Goal: Task Accomplishment & Management: Manage account settings

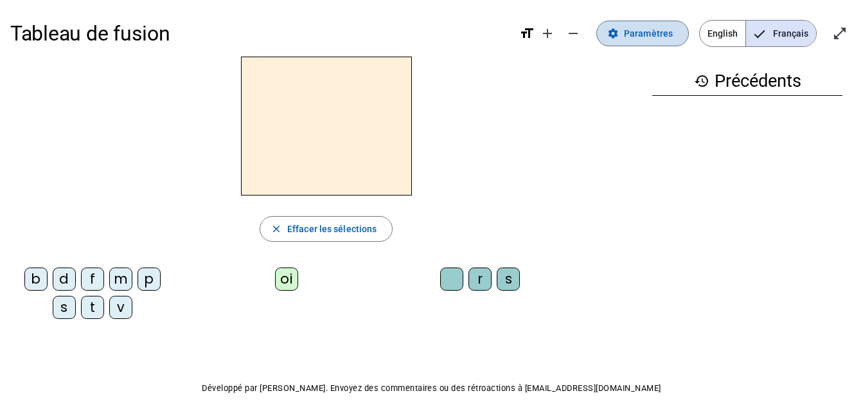
click at [646, 30] on span "Paramètres" at bounding box center [648, 33] width 49 height 15
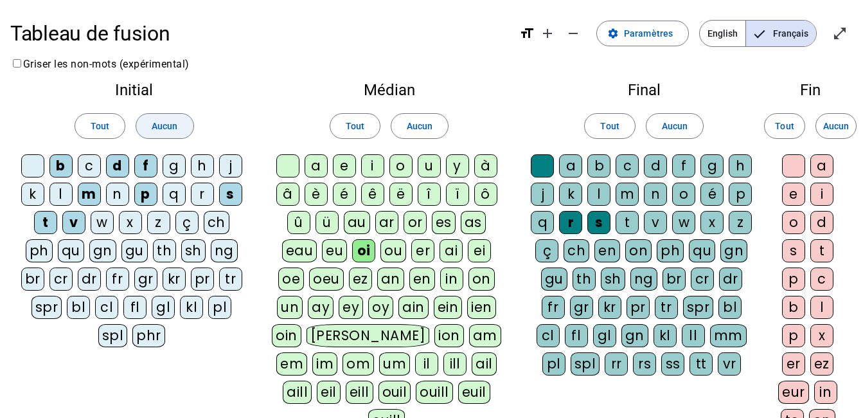
drag, startPoint x: 160, startPoint y: 130, endPoint x: 170, endPoint y: 130, distance: 9.6
click at [160, 130] on span "Aucun" at bounding box center [165, 125] width 26 height 15
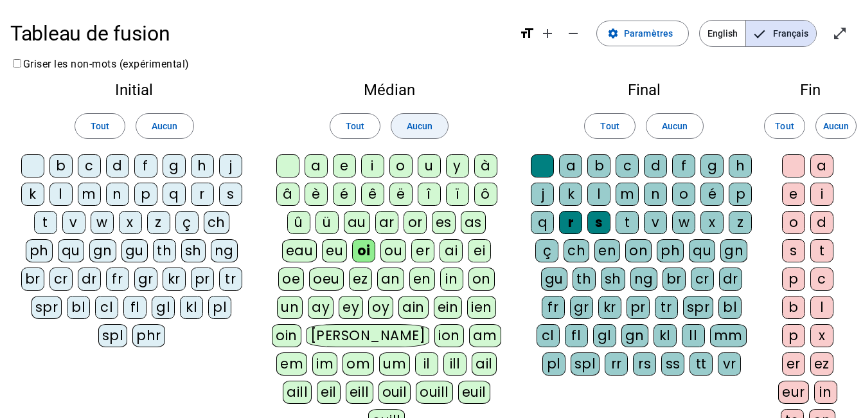
click at [420, 125] on span "Aucun" at bounding box center [420, 125] width 26 height 15
click at [683, 128] on span "Aucun" at bounding box center [675, 125] width 26 height 15
click at [845, 125] on span "Aucun" at bounding box center [836, 125] width 26 height 15
click at [114, 171] on div "d" at bounding box center [117, 165] width 23 height 23
click at [150, 168] on div "f" at bounding box center [145, 165] width 23 height 23
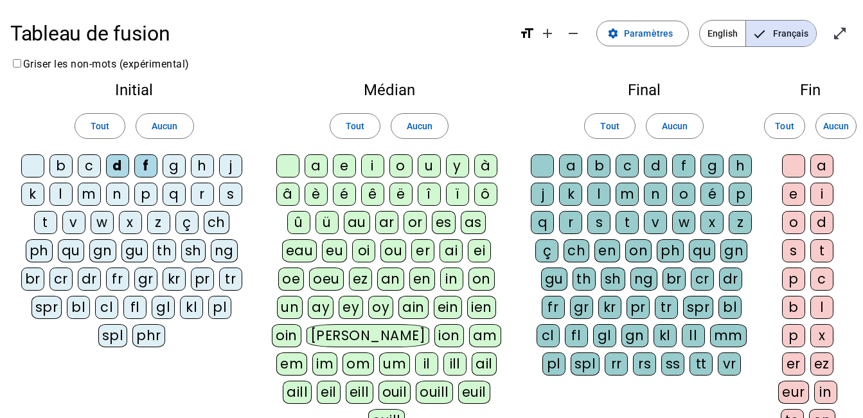
click at [84, 192] on div "m" at bounding box center [89, 193] width 23 height 23
click at [149, 195] on div "p" at bounding box center [145, 193] width 23 height 23
click at [76, 222] on div "v" at bounding box center [73, 222] width 23 height 23
click at [198, 281] on div "pr" at bounding box center [202, 278] width 23 height 23
click at [347, 166] on div "e" at bounding box center [344, 165] width 23 height 23
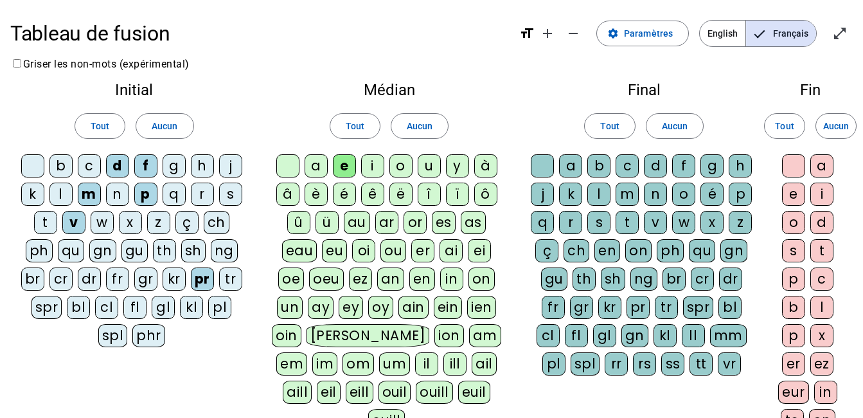
click at [364, 165] on div "i" at bounding box center [372, 165] width 23 height 23
click at [396, 170] on div "o" at bounding box center [400, 165] width 23 height 23
click at [409, 175] on div "o" at bounding box center [400, 165] width 23 height 23
click at [651, 194] on div "n" at bounding box center [655, 193] width 23 height 23
click at [563, 220] on div "r" at bounding box center [570, 222] width 23 height 23
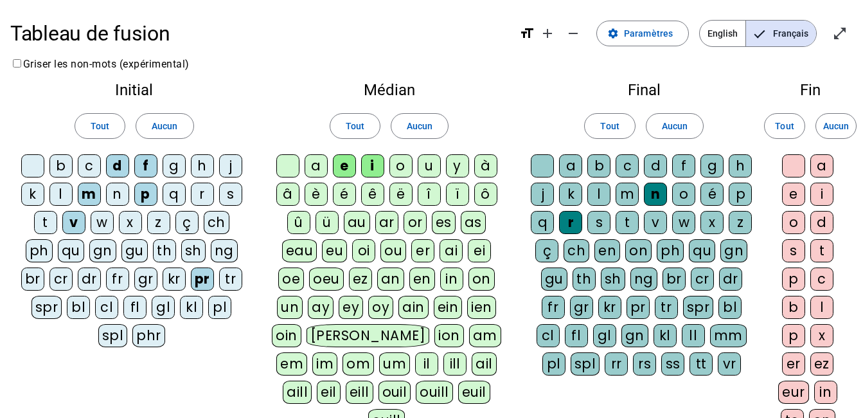
click at [601, 224] on div "s" at bounding box center [598, 222] width 23 height 23
click at [610, 370] on div "rr" at bounding box center [616, 363] width 23 height 23
click at [791, 196] on div "e" at bounding box center [793, 193] width 23 height 23
click at [788, 365] on div "er" at bounding box center [793, 363] width 23 height 23
click at [825, 362] on div "ez" at bounding box center [821, 363] width 23 height 23
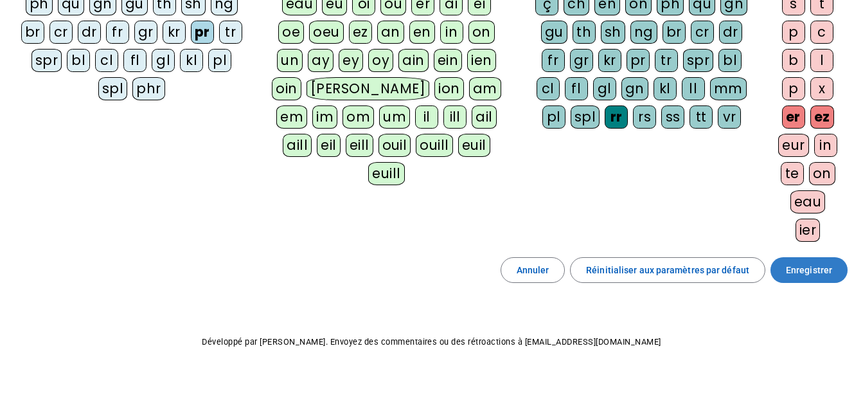
click at [810, 274] on span "Enregistrer" at bounding box center [809, 269] width 46 height 15
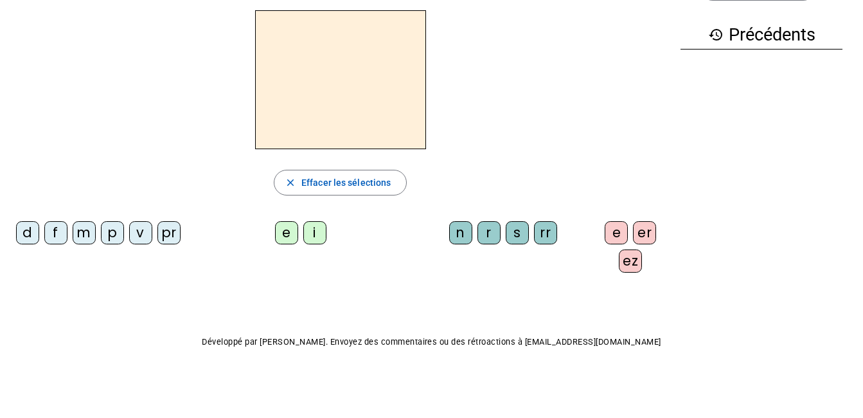
click at [94, 226] on div "m" at bounding box center [84, 232] width 23 height 23
click at [313, 230] on div "i" at bounding box center [314, 232] width 23 height 23
click at [506, 236] on div "s" at bounding box center [517, 232] width 23 height 23
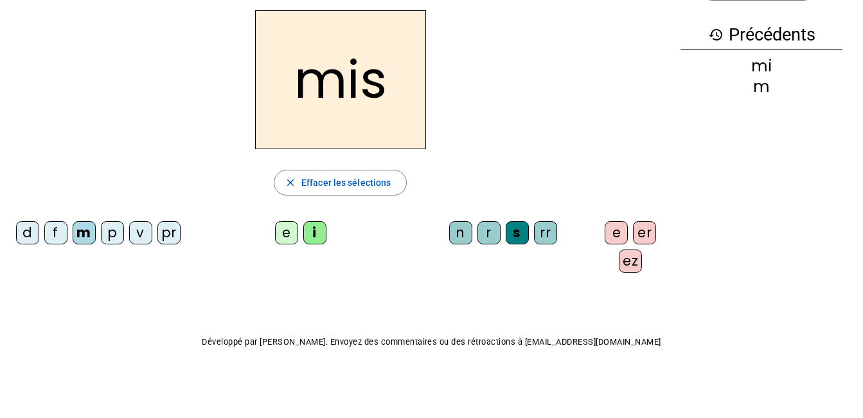
click at [643, 235] on div "er" at bounding box center [644, 232] width 23 height 23
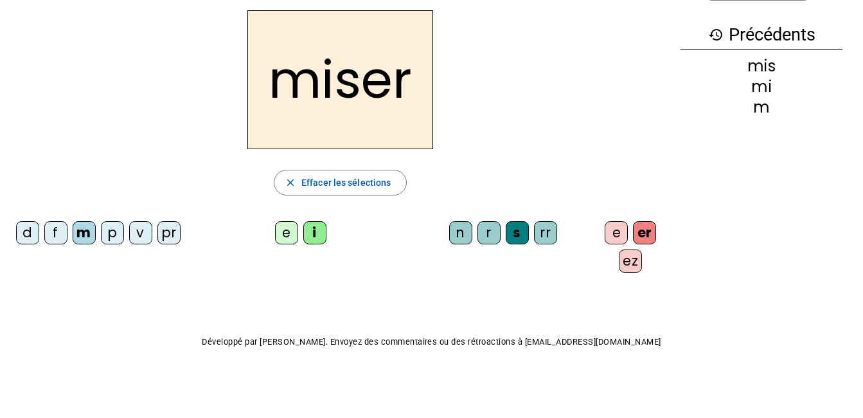
click at [454, 232] on div "n" at bounding box center [460, 232] width 23 height 23
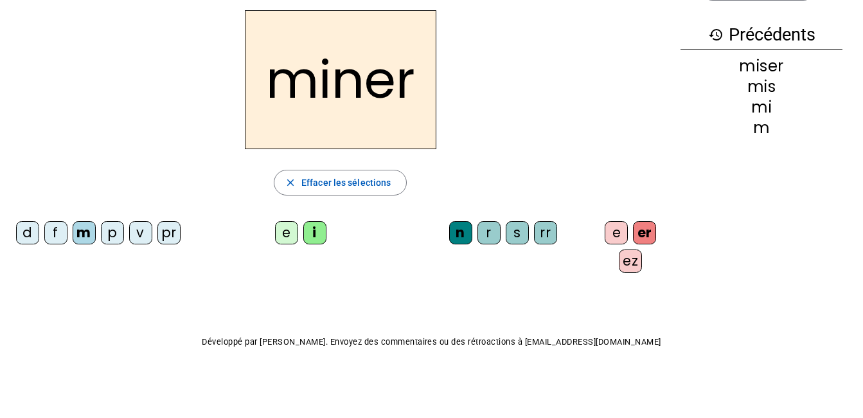
click at [287, 231] on div "e" at bounding box center [286, 232] width 23 height 23
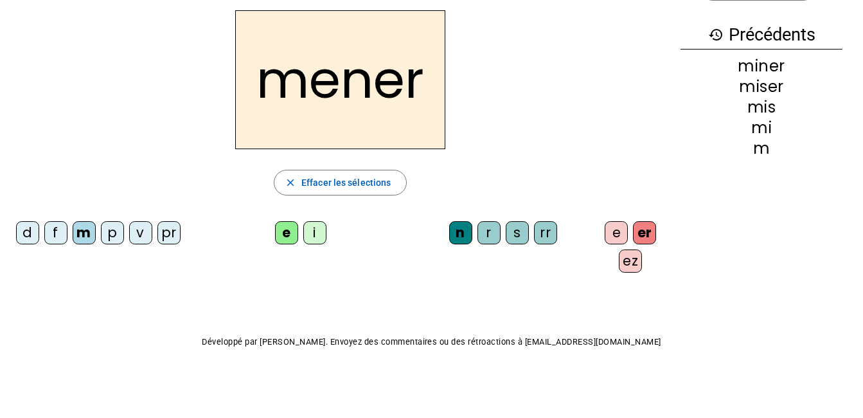
click at [632, 259] on div "ez" at bounding box center [630, 260] width 23 height 23
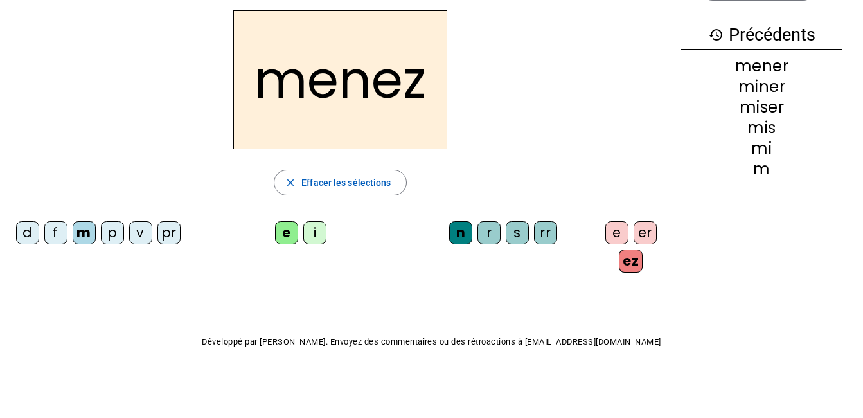
click at [157, 244] on div "pr" at bounding box center [168, 232] width 23 height 23
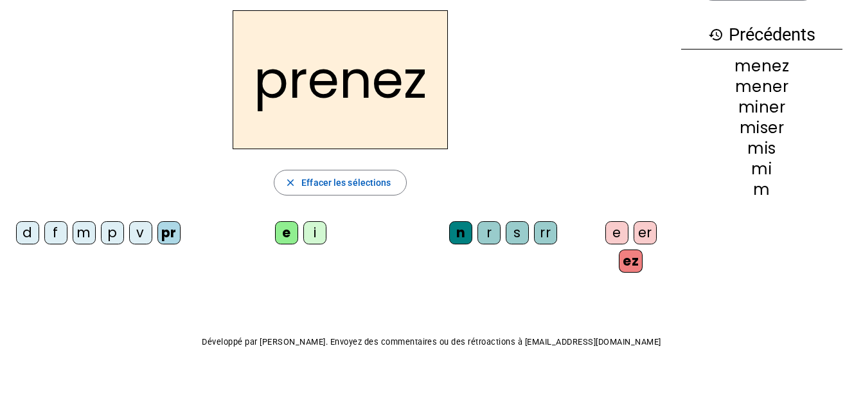
click at [152, 231] on div "v" at bounding box center [140, 232] width 23 height 23
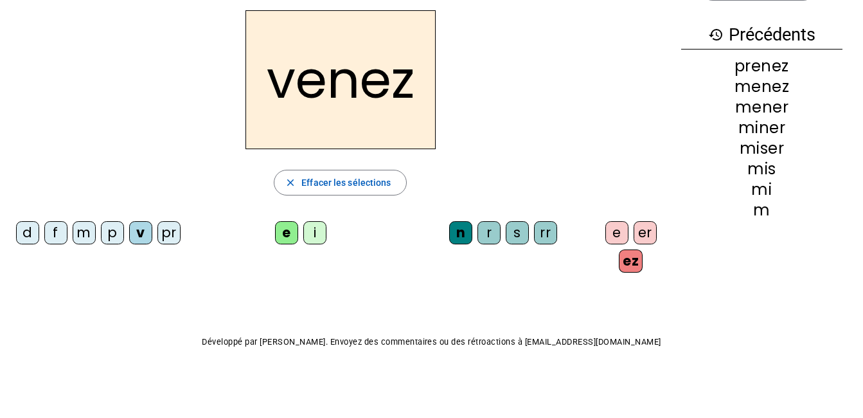
click at [534, 236] on div "rr" at bounding box center [545, 232] width 23 height 23
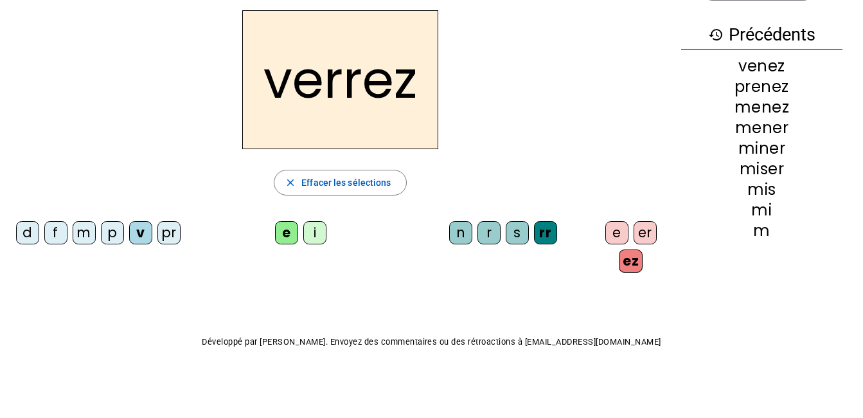
click at [613, 231] on div "e" at bounding box center [616, 232] width 23 height 23
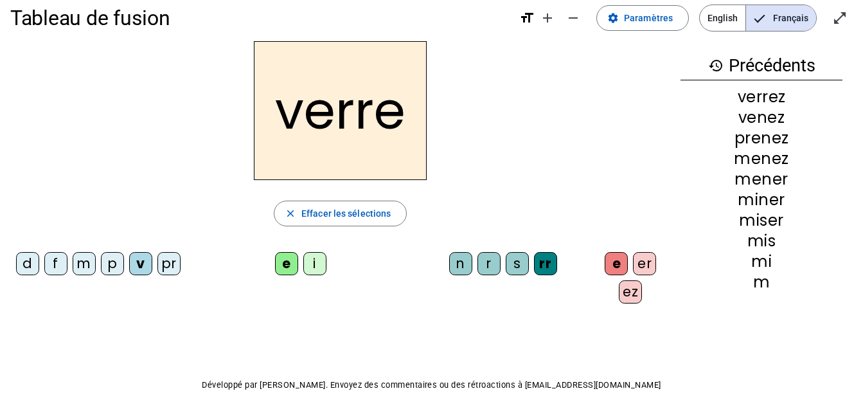
scroll to position [0, 0]
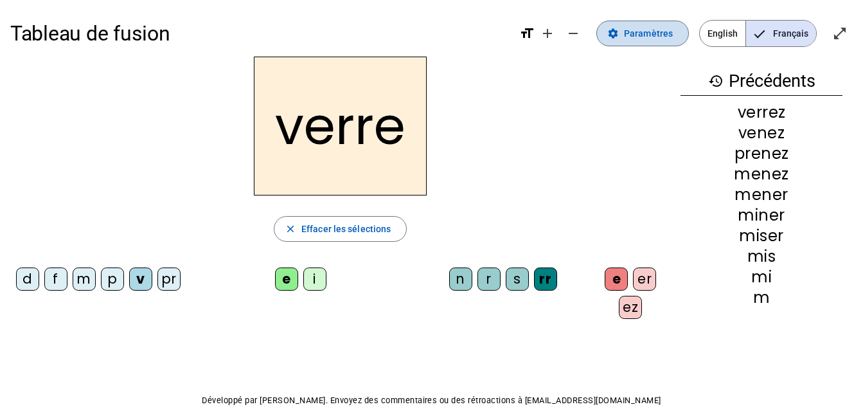
click at [666, 35] on span "Paramètres" at bounding box center [648, 33] width 49 height 15
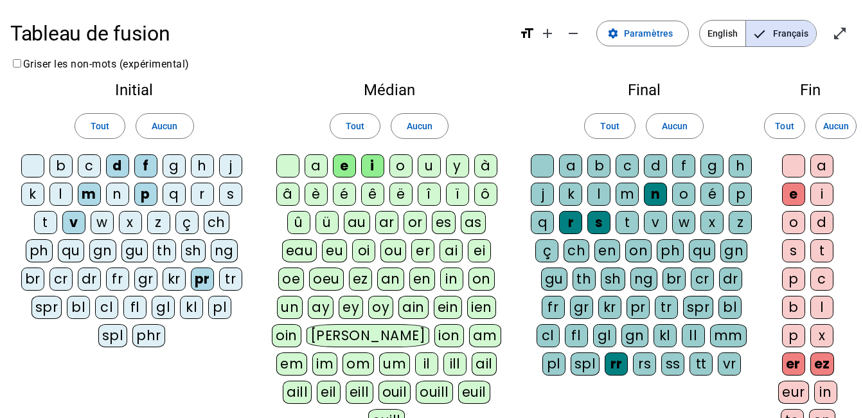
click at [232, 197] on div "s" at bounding box center [230, 193] width 23 height 23
click at [44, 222] on div "t" at bounding box center [45, 222] width 23 height 23
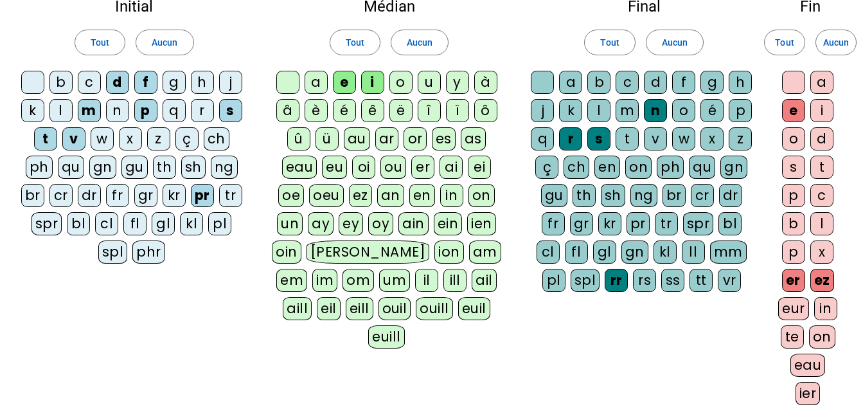
scroll to position [193, 0]
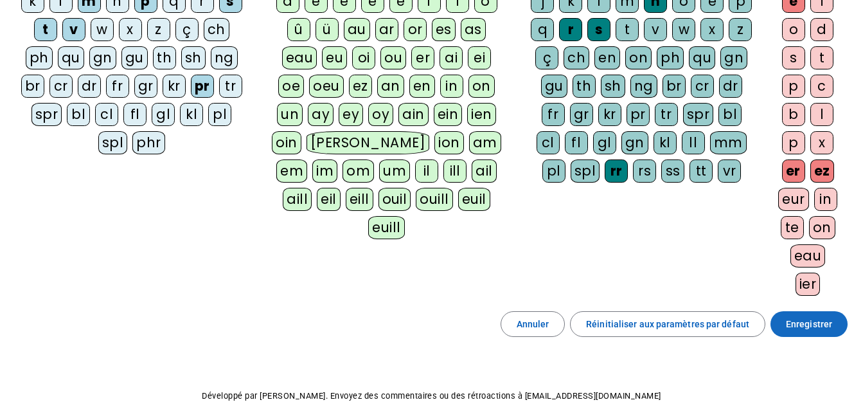
click at [807, 328] on span "Enregistrer" at bounding box center [809, 323] width 46 height 15
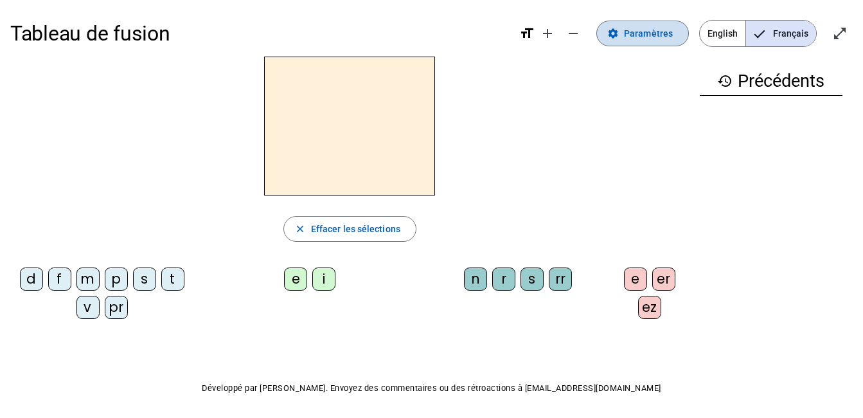
click at [660, 30] on span "Paramètres" at bounding box center [648, 33] width 49 height 15
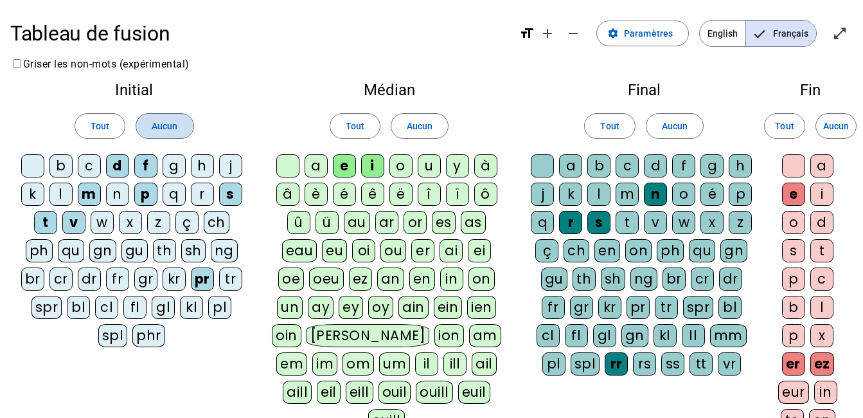
click at [148, 125] on span at bounding box center [164, 126] width 57 height 31
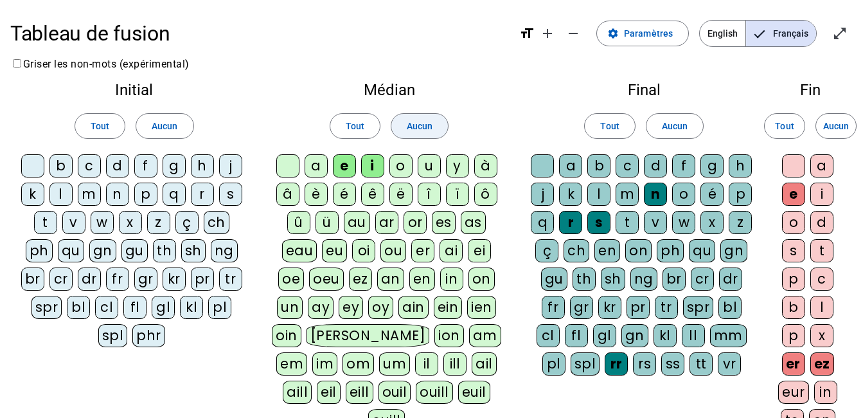
click at [414, 127] on span "Aucun" at bounding box center [420, 125] width 26 height 15
click at [659, 129] on span at bounding box center [674, 126] width 57 height 31
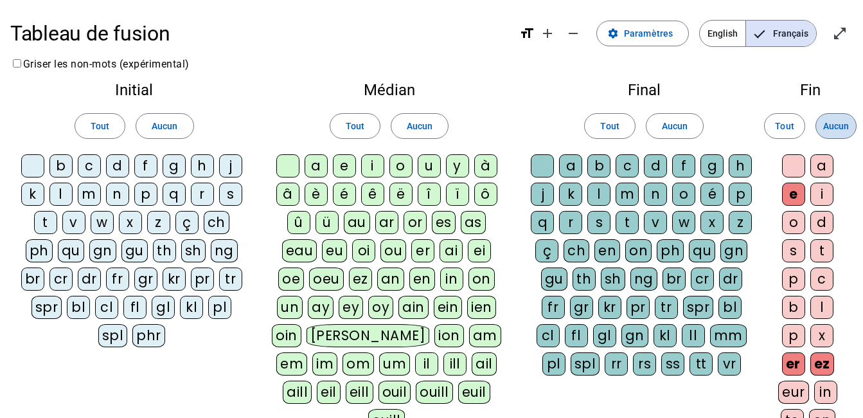
click at [844, 127] on span "Aucun" at bounding box center [836, 125] width 26 height 15
click at [61, 159] on div "b" at bounding box center [60, 165] width 23 height 23
click at [94, 167] on div "c" at bounding box center [89, 165] width 23 height 23
click at [209, 165] on div "h" at bounding box center [202, 165] width 23 height 23
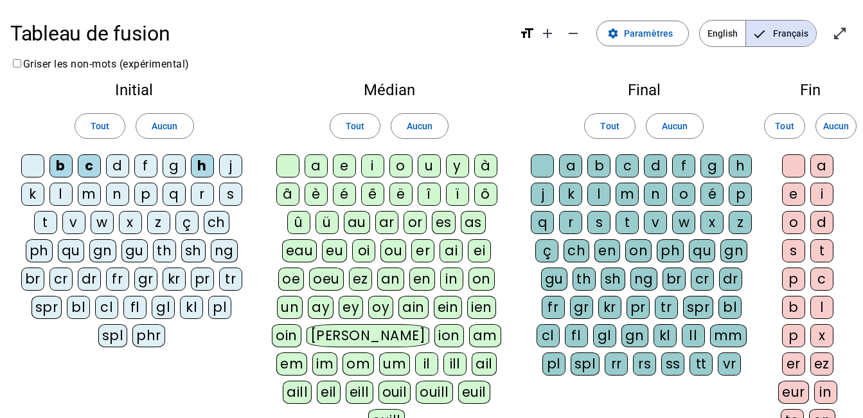
click at [234, 193] on div "s" at bounding box center [230, 193] width 23 height 23
click at [49, 222] on div "t" at bounding box center [45, 222] width 23 height 23
click at [81, 222] on div "v" at bounding box center [73, 222] width 23 height 23
click at [315, 171] on div "a" at bounding box center [316, 165] width 23 height 23
click at [400, 163] on div "o" at bounding box center [400, 165] width 23 height 23
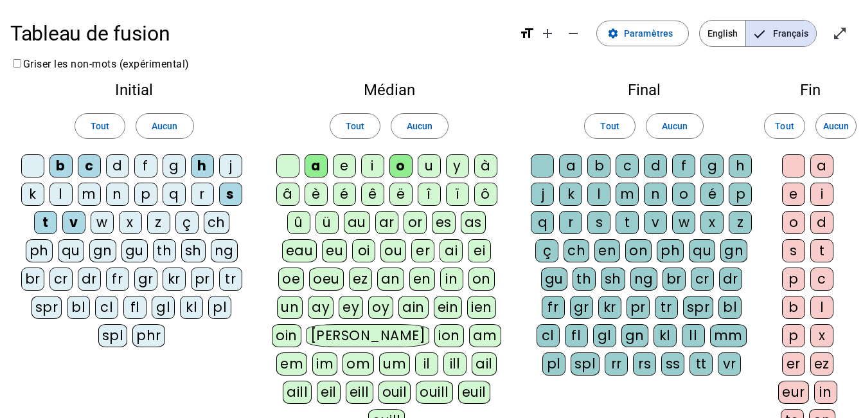
click at [386, 256] on div "ou" at bounding box center [393, 250] width 26 height 23
click at [580, 252] on div "ch" at bounding box center [576, 250] width 26 height 23
click at [796, 193] on div "e" at bounding box center [793, 193] width 23 height 23
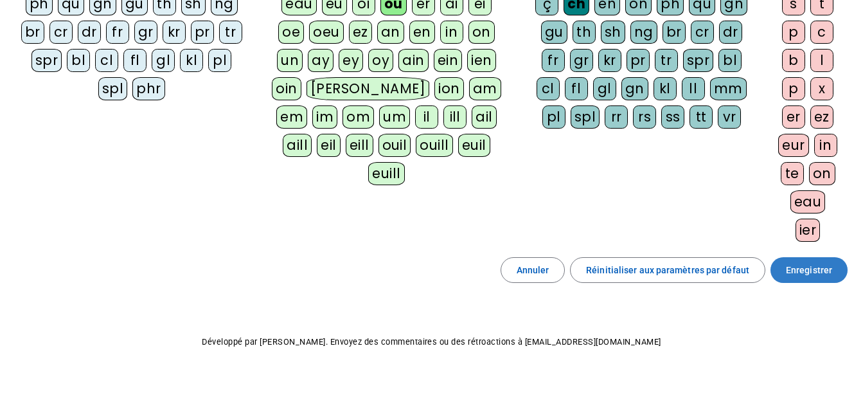
click at [807, 275] on span "Enregistrer" at bounding box center [809, 269] width 46 height 15
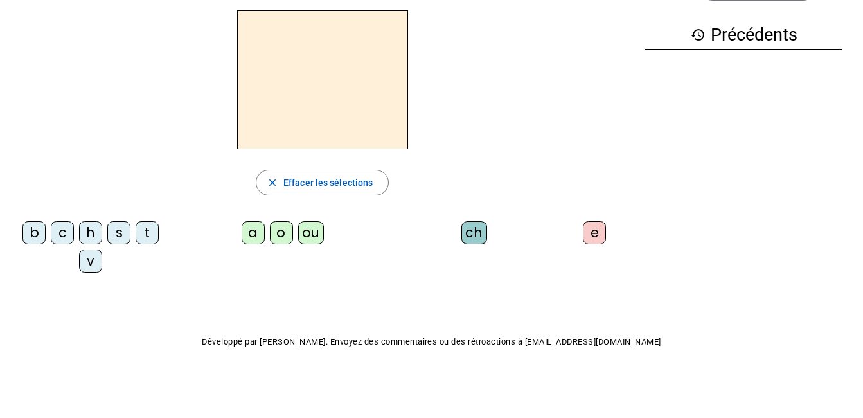
click at [91, 261] on div "v" at bounding box center [90, 260] width 23 height 23
click at [252, 232] on div "a" at bounding box center [253, 232] width 23 height 23
drag, startPoint x: 475, startPoint y: 232, endPoint x: 651, endPoint y: 235, distance: 176.1
click at [478, 232] on div "ch" at bounding box center [474, 232] width 26 height 23
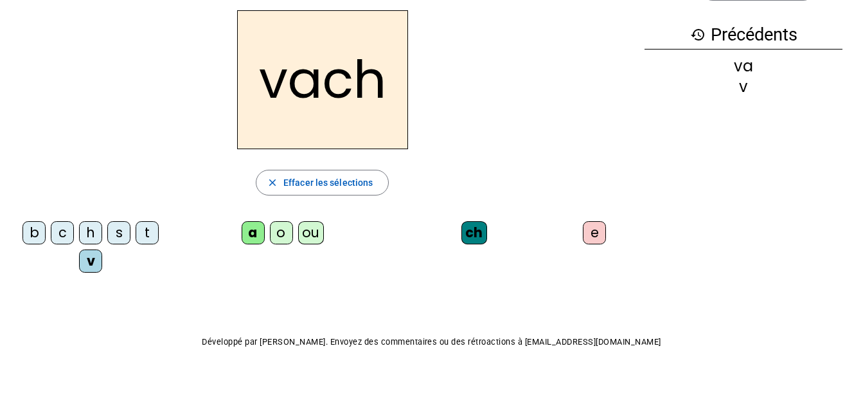
click at [611, 234] on letter-bubble "e" at bounding box center [597, 235] width 28 height 28
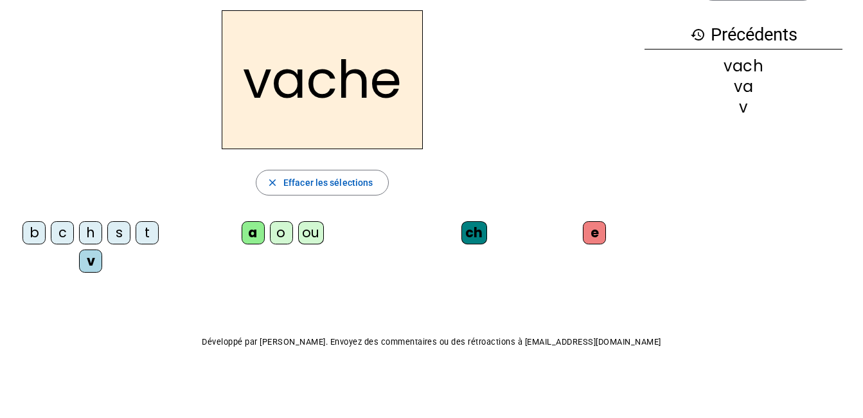
click at [87, 227] on div "h" at bounding box center [90, 232] width 23 height 23
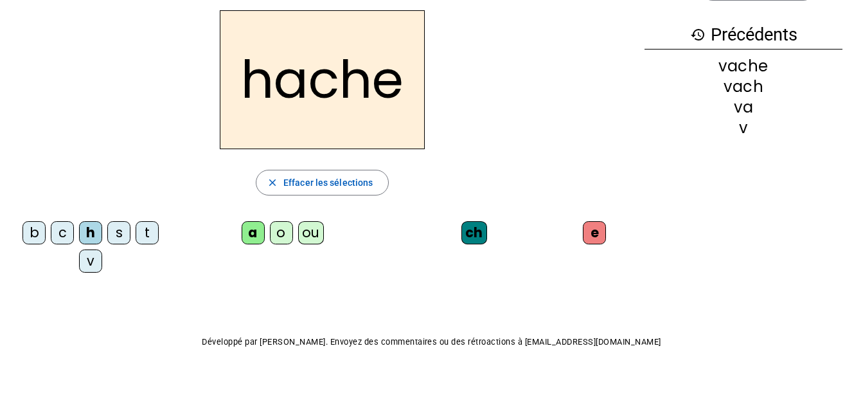
click at [120, 241] on div "s" at bounding box center [118, 232] width 23 height 23
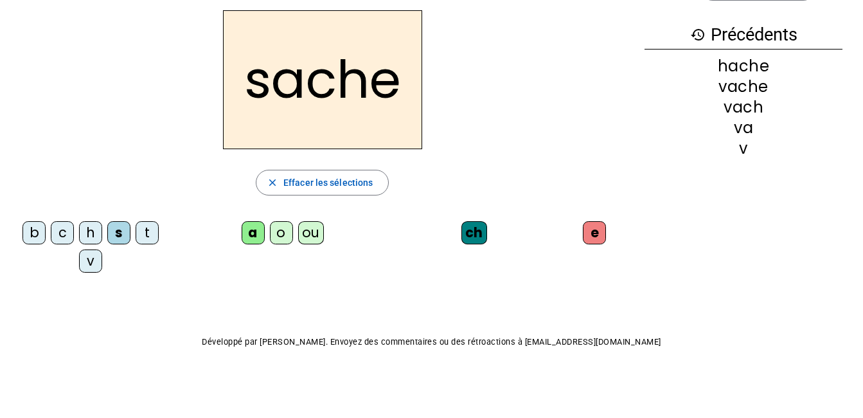
click at [146, 230] on div "t" at bounding box center [147, 232] width 23 height 23
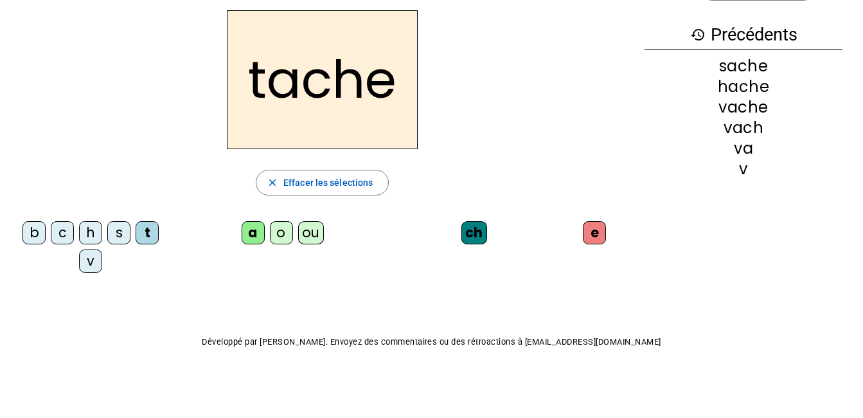
click at [307, 236] on div "ou" at bounding box center [311, 232] width 26 height 23
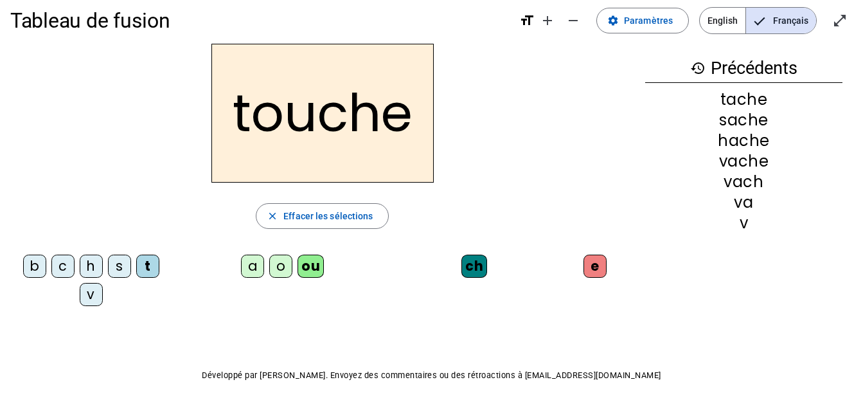
scroll to position [0, 0]
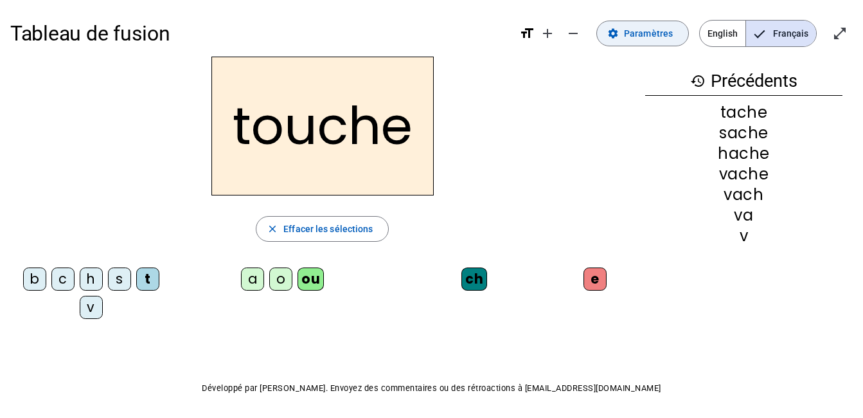
drag, startPoint x: 659, startPoint y: 28, endPoint x: 642, endPoint y: 37, distance: 19.0
click at [659, 28] on span "Paramètres" at bounding box center [648, 33] width 49 height 15
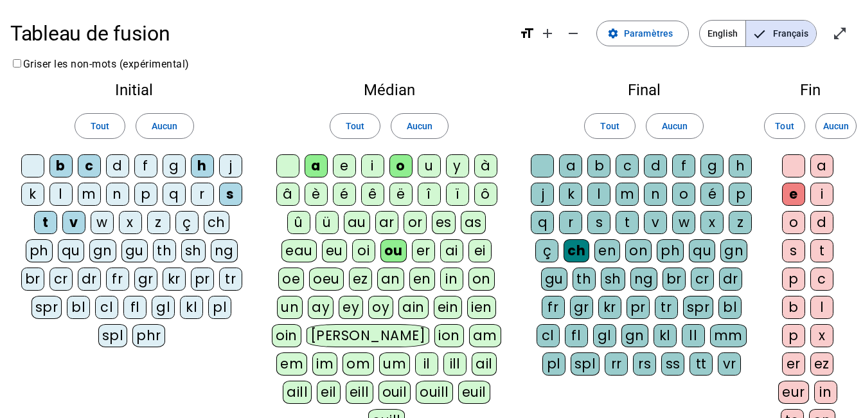
click at [92, 190] on div "m" at bounding box center [89, 193] width 23 height 23
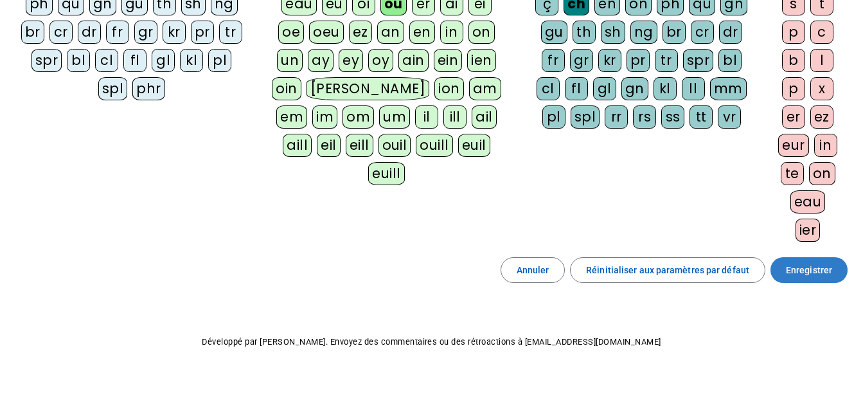
click at [811, 273] on span "Enregistrer" at bounding box center [809, 269] width 46 height 15
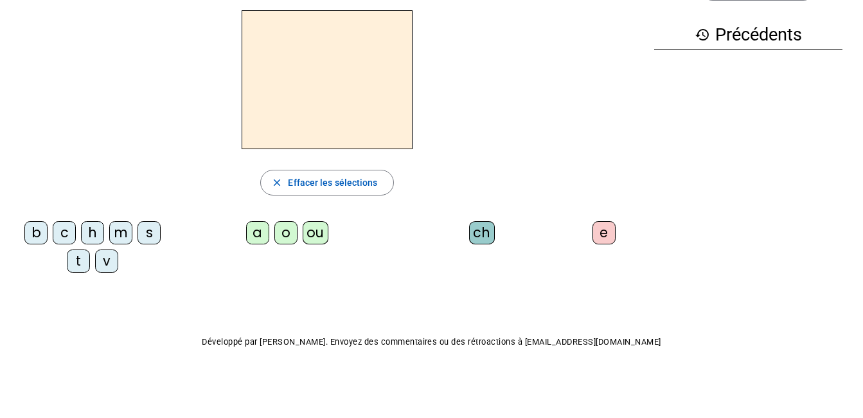
click at [115, 234] on div "m" at bounding box center [120, 232] width 23 height 23
click at [316, 232] on div "ou" at bounding box center [316, 232] width 26 height 23
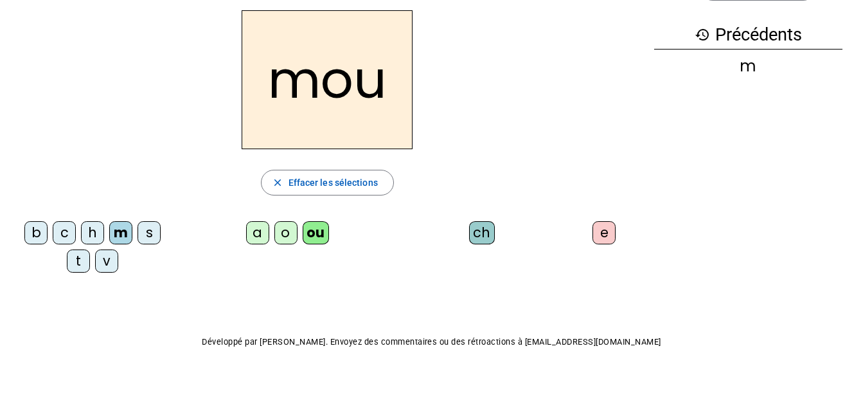
click at [479, 237] on div "ch" at bounding box center [482, 232] width 26 height 23
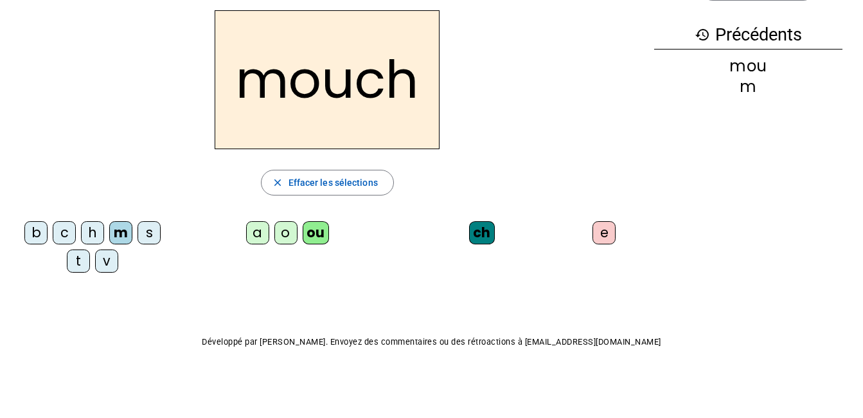
click at [607, 226] on div "e" at bounding box center [603, 232] width 23 height 23
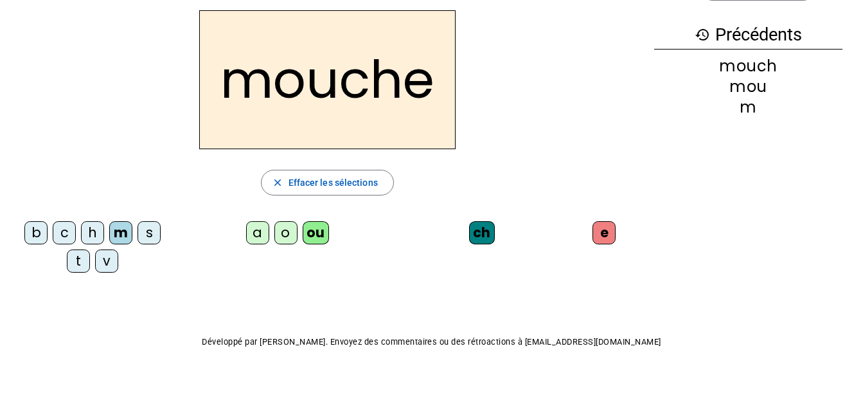
click at [34, 228] on div "b" at bounding box center [35, 232] width 23 height 23
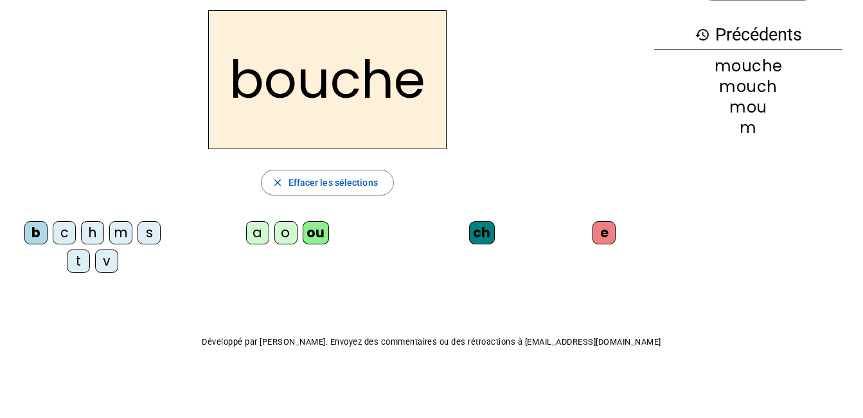
click at [67, 231] on div "c" at bounding box center [64, 232] width 23 height 23
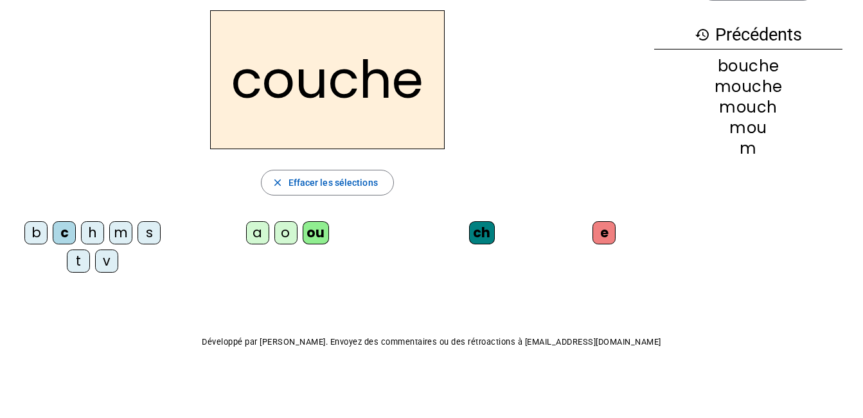
click at [262, 234] on div "a" at bounding box center [257, 232] width 23 height 23
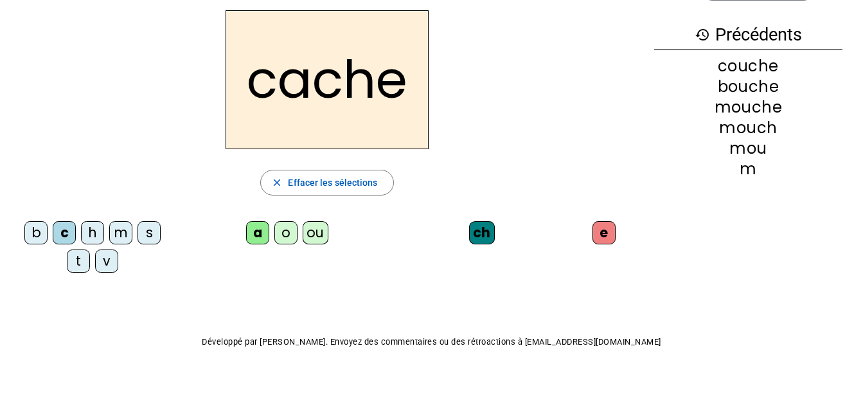
click at [293, 235] on div "o" at bounding box center [285, 232] width 23 height 23
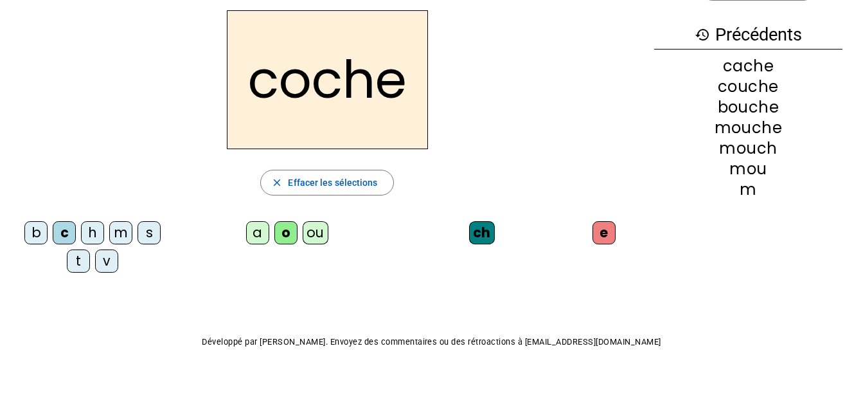
click at [254, 233] on div "a" at bounding box center [257, 232] width 23 height 23
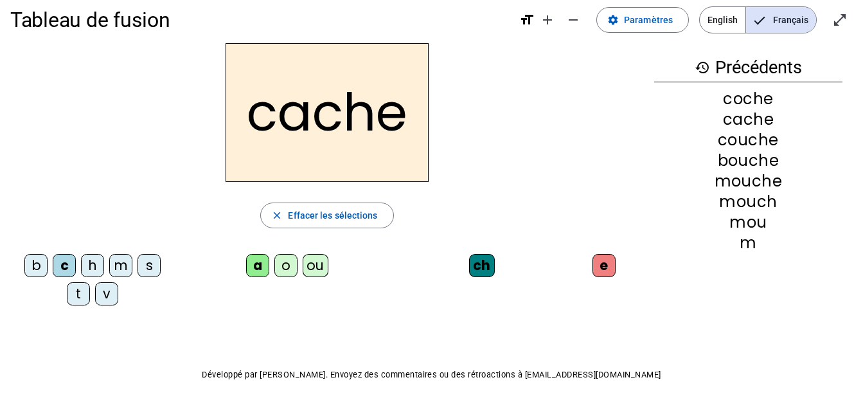
scroll to position [0, 0]
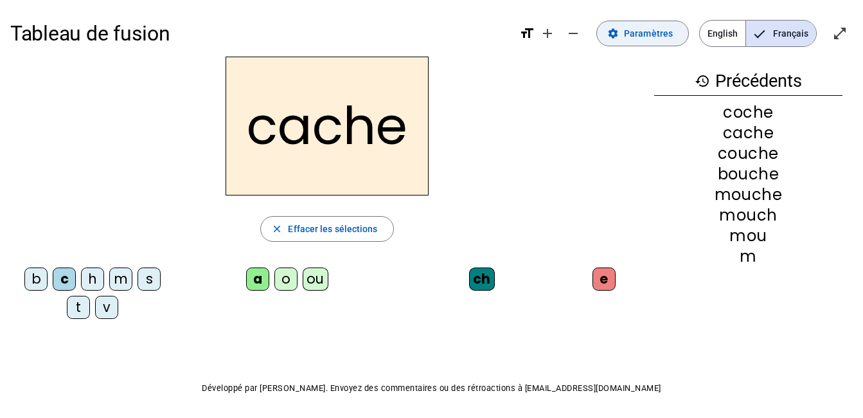
click at [671, 31] on span "Paramètres" at bounding box center [648, 33] width 49 height 15
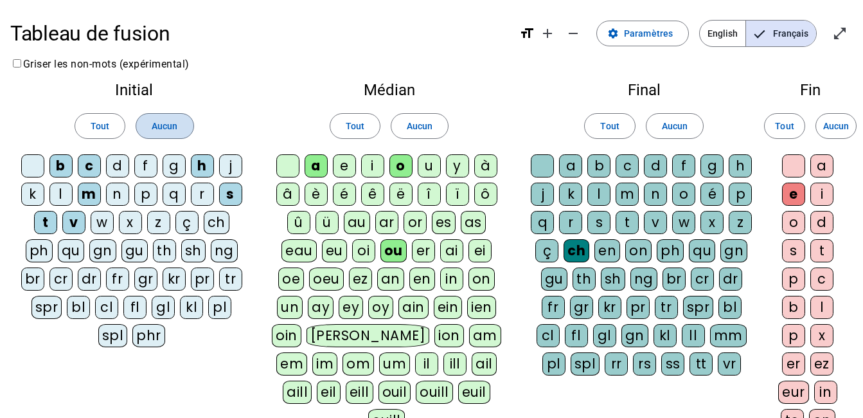
click at [173, 132] on span "Aucun" at bounding box center [165, 125] width 26 height 15
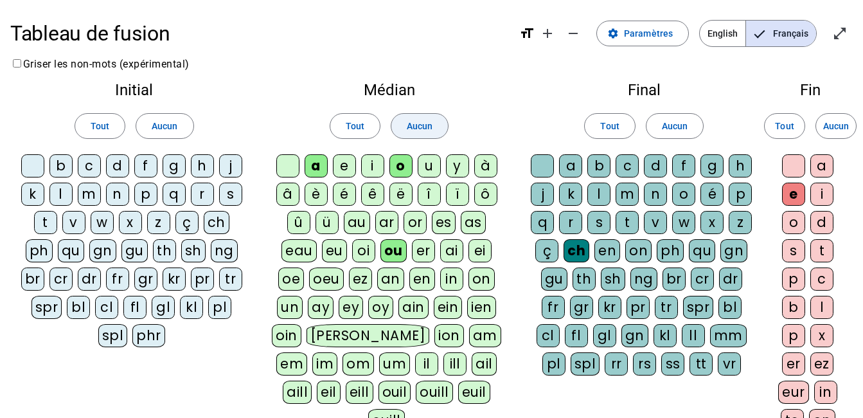
click at [395, 121] on span at bounding box center [419, 126] width 57 height 31
click at [696, 128] on span at bounding box center [674, 126] width 57 height 31
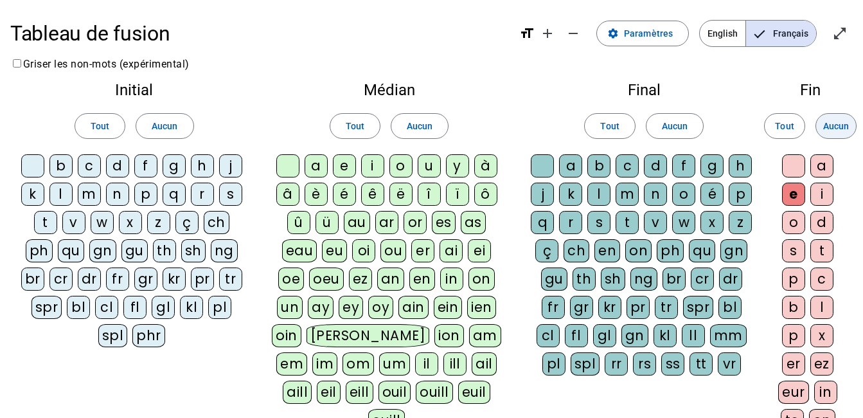
click at [833, 128] on span "Aucun" at bounding box center [836, 125] width 26 height 15
click at [91, 164] on div "c" at bounding box center [89, 165] width 23 height 23
drag, startPoint x: 113, startPoint y: 166, endPoint x: 300, endPoint y: 174, distance: 187.1
click at [114, 166] on div "d" at bounding box center [117, 165] width 23 height 23
click at [67, 191] on div "l" at bounding box center [60, 193] width 23 height 23
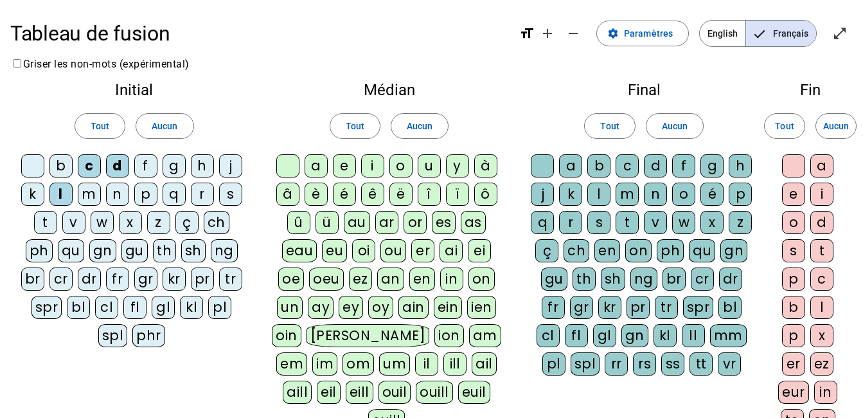
click at [145, 195] on div "p" at bounding box center [145, 193] width 23 height 23
click at [198, 198] on div "r" at bounding box center [202, 193] width 23 height 23
click at [58, 285] on div "cr" at bounding box center [60, 278] width 23 height 23
click at [202, 282] on div "pr" at bounding box center [202, 278] width 23 height 23
click at [314, 166] on div "a" at bounding box center [316, 165] width 23 height 23
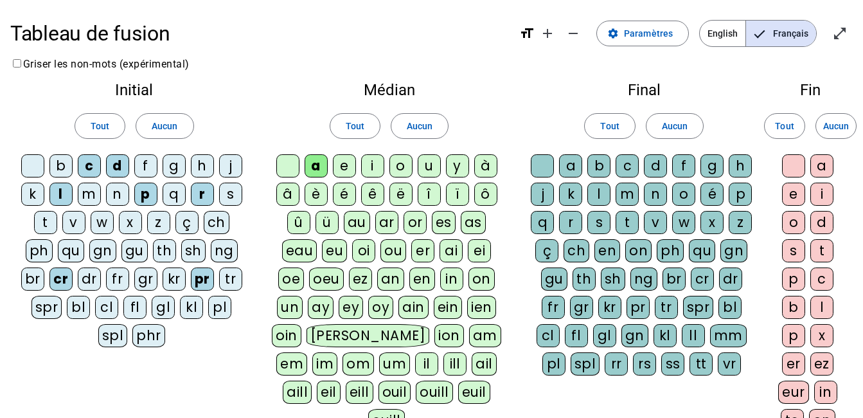
click at [376, 163] on div "i" at bounding box center [372, 165] width 23 height 23
click at [632, 192] on div "m" at bounding box center [626, 193] width 23 height 23
click at [732, 252] on div "gn" at bounding box center [733, 250] width 27 height 23
click at [797, 195] on div "e" at bounding box center [793, 193] width 23 height 23
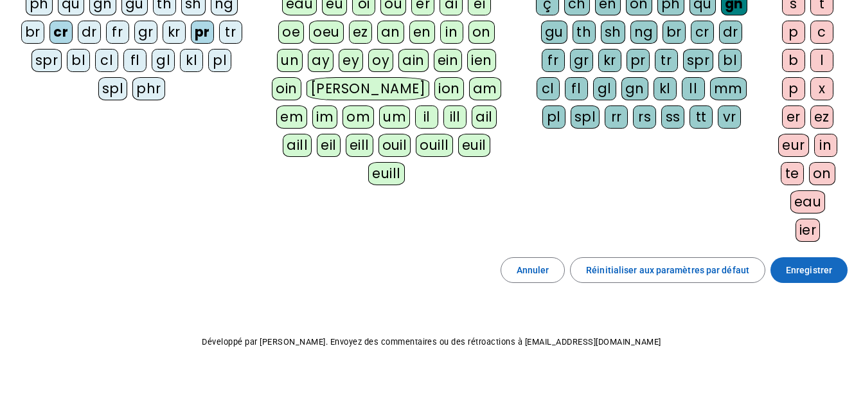
click at [813, 269] on span "Enregistrer" at bounding box center [809, 269] width 46 height 15
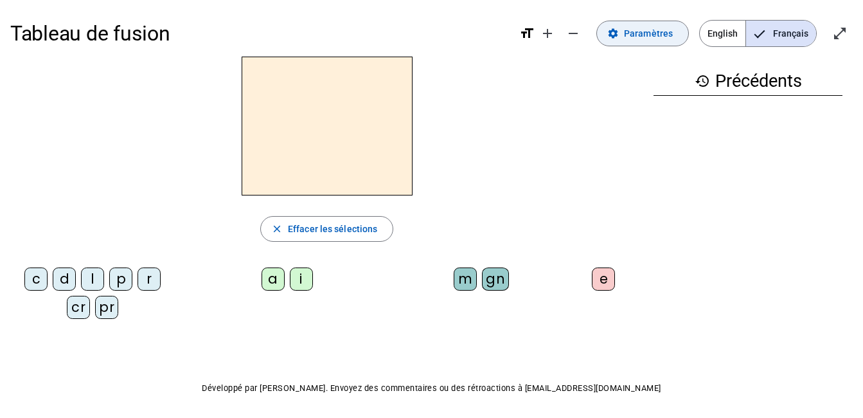
click at [646, 31] on span "Paramètres" at bounding box center [648, 33] width 49 height 15
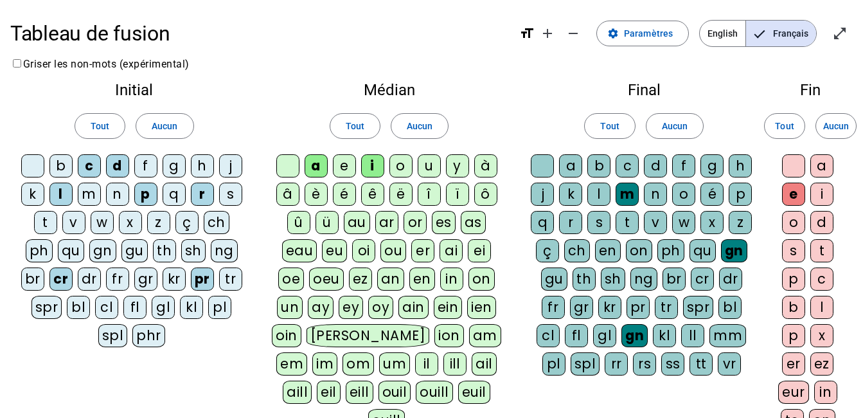
click at [109, 312] on div "cl" at bounding box center [106, 307] width 23 height 23
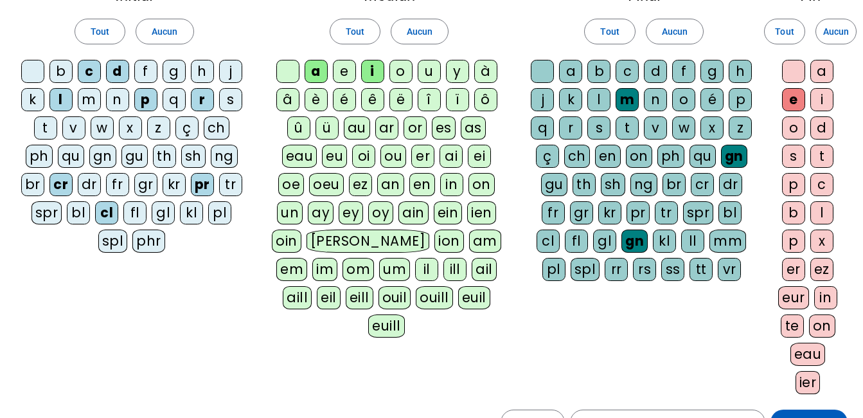
scroll to position [247, 0]
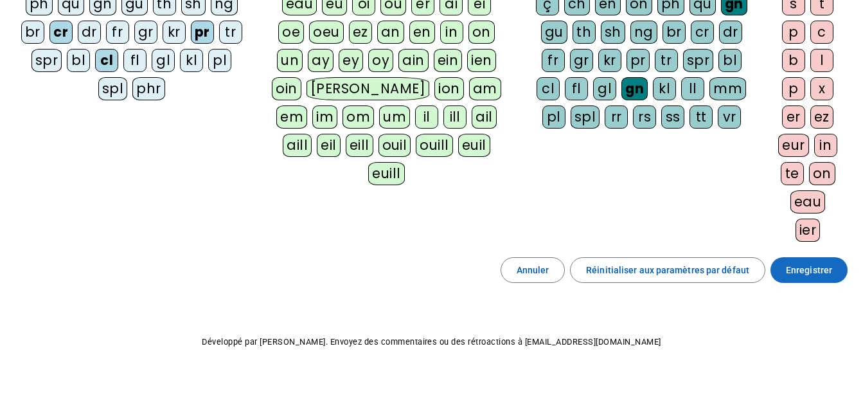
click at [824, 264] on span "Enregistrer" at bounding box center [809, 269] width 46 height 15
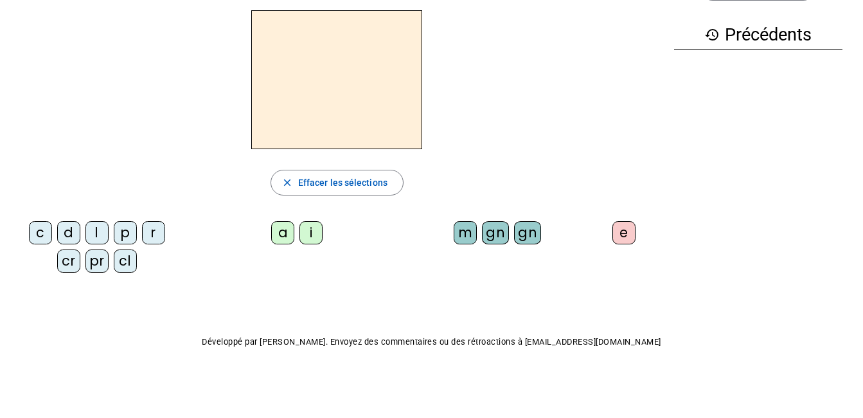
scroll to position [46, 0]
click at [117, 258] on div "cl" at bounding box center [125, 260] width 23 height 23
click at [317, 234] on div "i" at bounding box center [310, 232] width 23 height 23
click at [529, 236] on div "gn" at bounding box center [527, 232] width 27 height 23
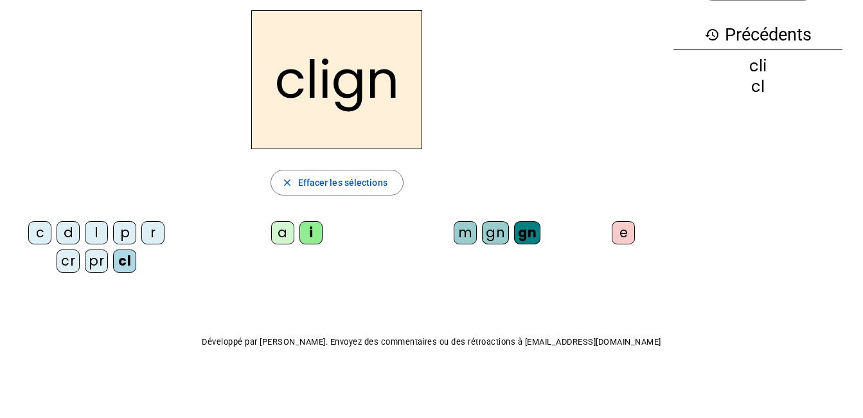
click at [623, 231] on div "e" at bounding box center [623, 232] width 23 height 23
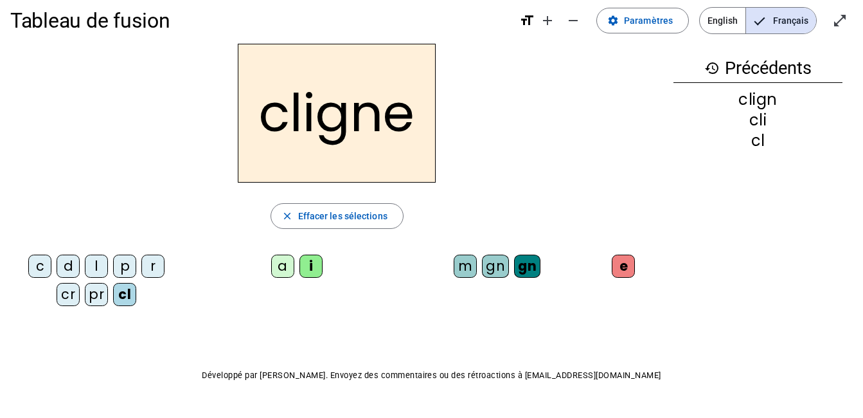
scroll to position [0, 0]
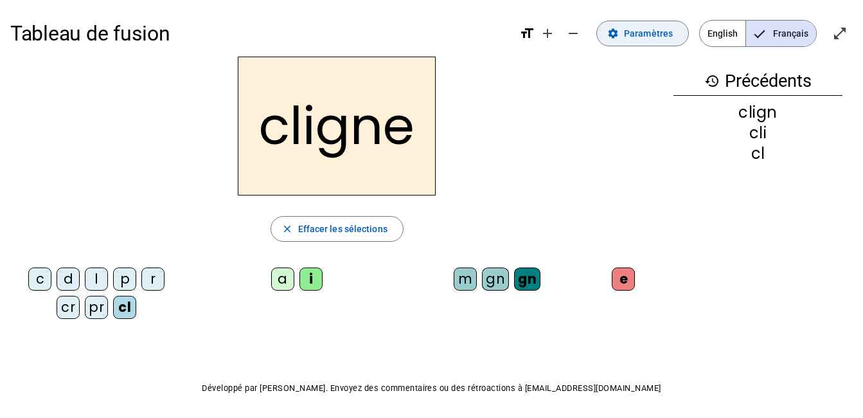
click at [639, 33] on span "Paramètres" at bounding box center [648, 33] width 49 height 15
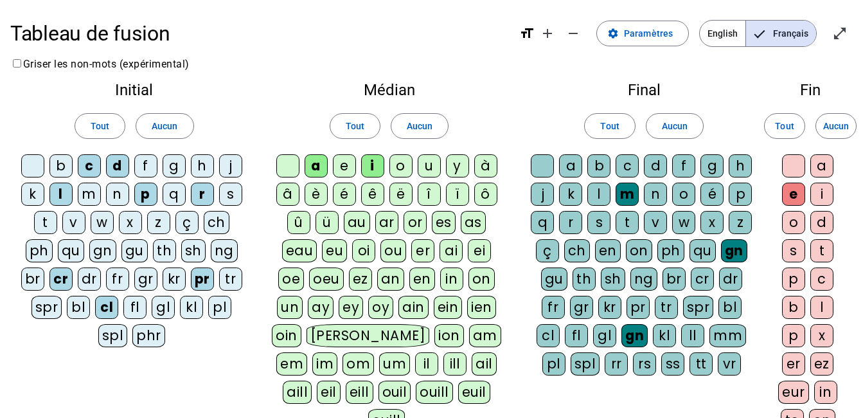
click at [238, 193] on div "s" at bounding box center [230, 193] width 23 height 23
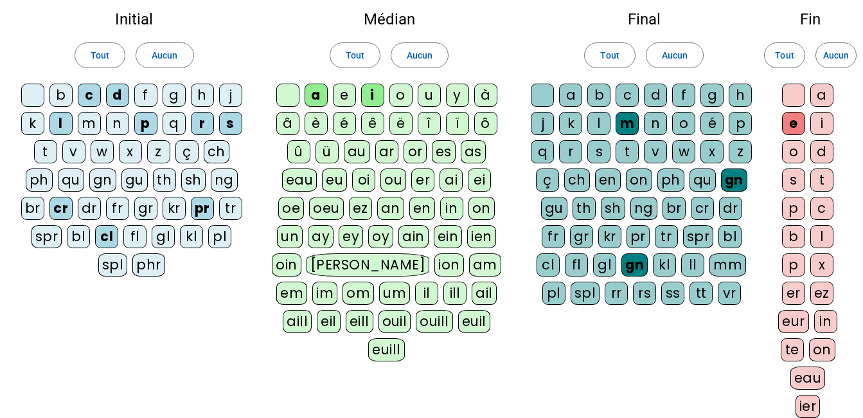
scroll to position [128, 0]
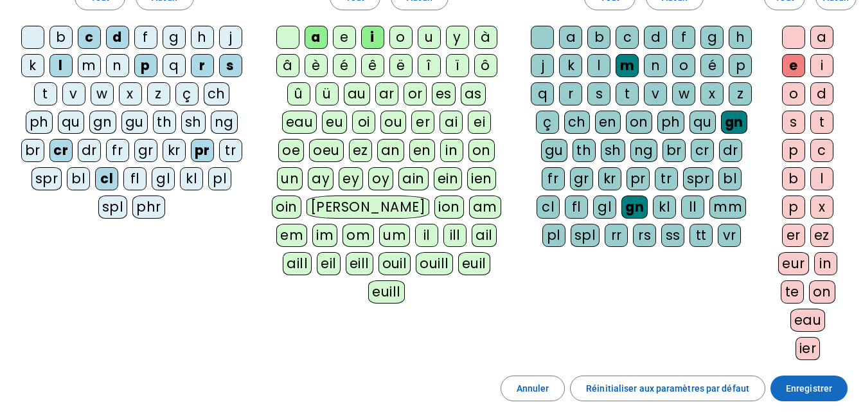
click at [815, 387] on span "Enregistrer" at bounding box center [809, 387] width 46 height 15
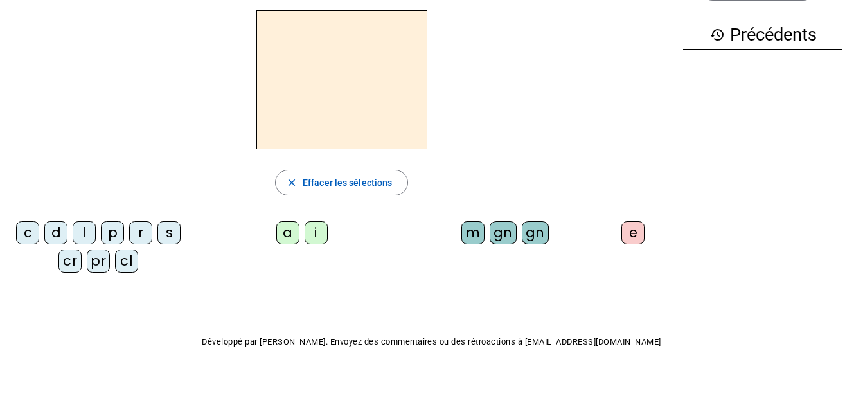
scroll to position [46, 0]
click at [119, 267] on div "cl" at bounding box center [126, 260] width 23 height 23
click at [318, 231] on div "i" at bounding box center [316, 232] width 23 height 23
click at [530, 229] on div "gn" at bounding box center [535, 232] width 27 height 23
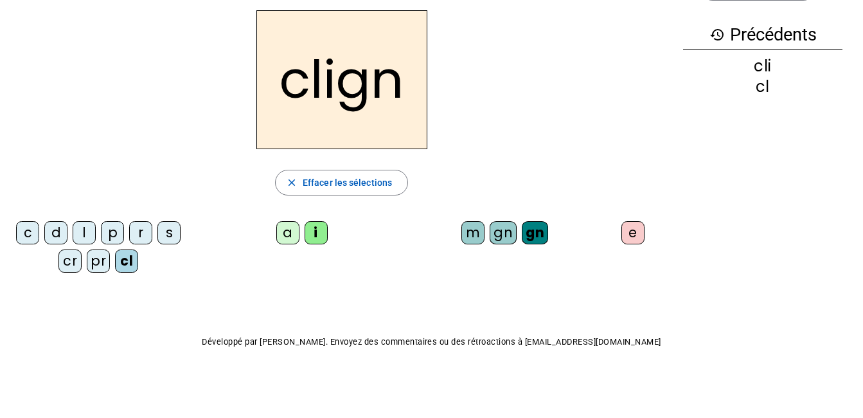
click at [632, 238] on div "e" at bounding box center [632, 232] width 23 height 23
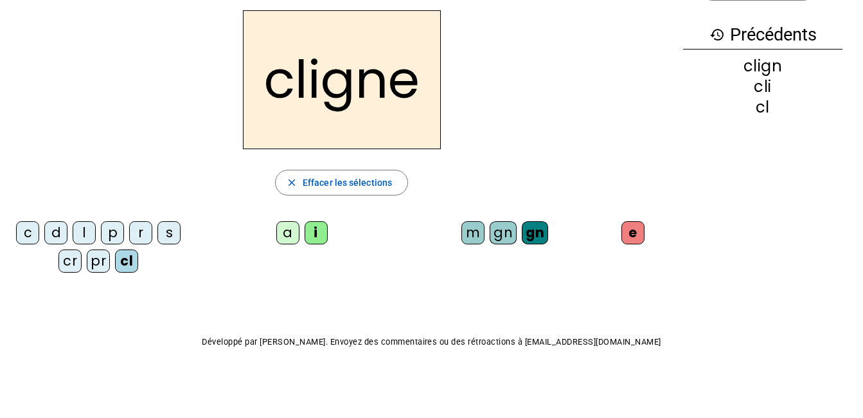
click at [175, 235] on div "s" at bounding box center [168, 232] width 23 height 23
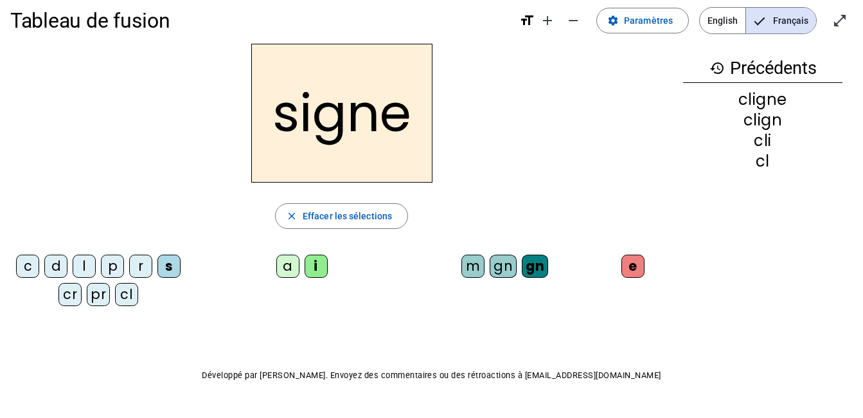
scroll to position [0, 0]
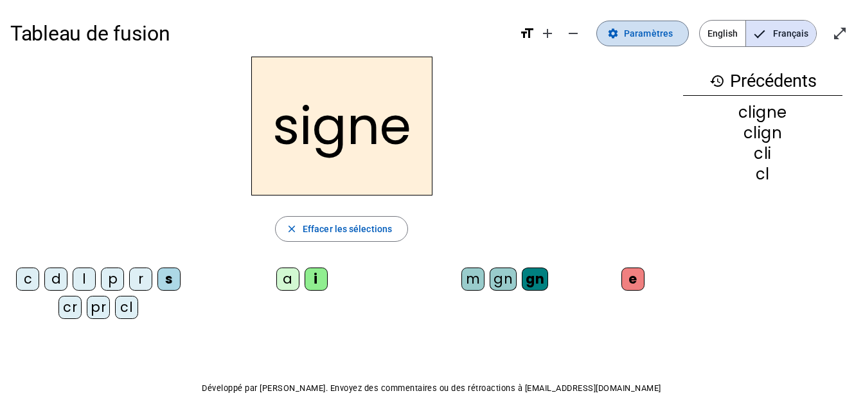
click at [664, 24] on span at bounding box center [642, 33] width 91 height 31
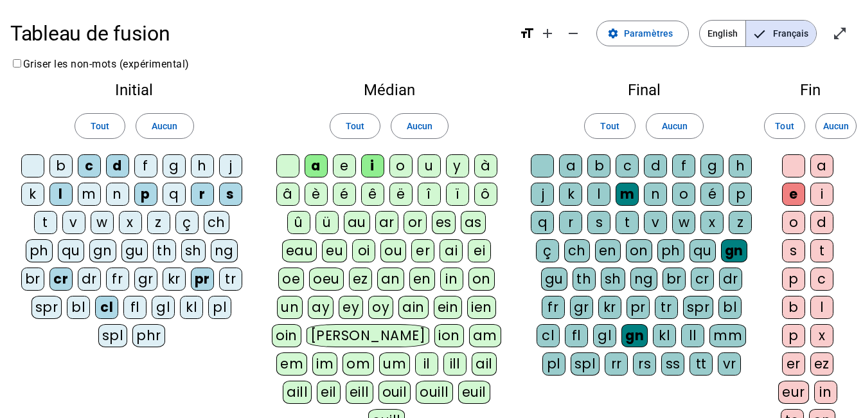
click at [66, 222] on div "v" at bounding box center [73, 222] width 23 height 23
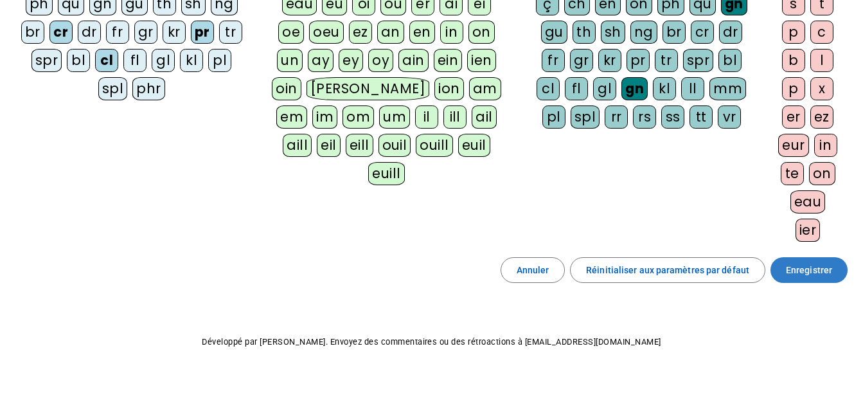
click at [805, 278] on span at bounding box center [808, 269] width 77 height 31
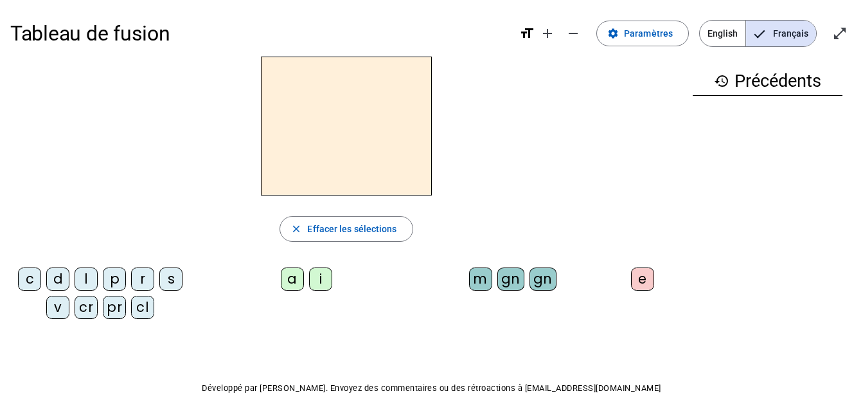
click at [145, 308] on div "cl" at bounding box center [142, 307] width 23 height 23
click at [323, 279] on div "i" at bounding box center [320, 278] width 23 height 23
click at [538, 285] on div "gn" at bounding box center [542, 278] width 27 height 23
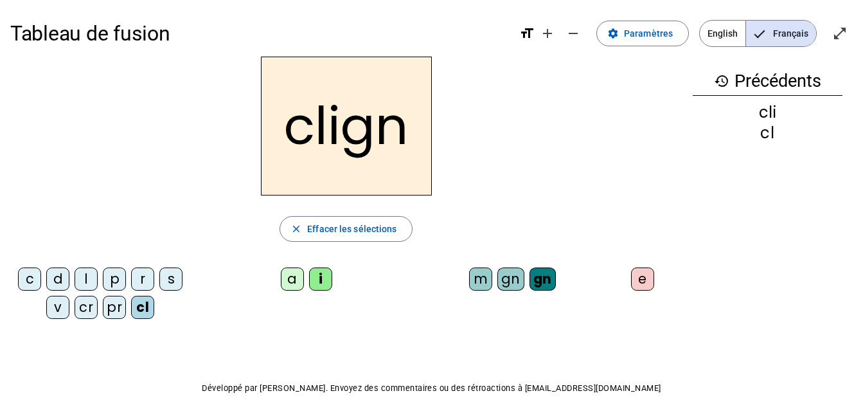
click at [637, 278] on div "e" at bounding box center [642, 278] width 23 height 23
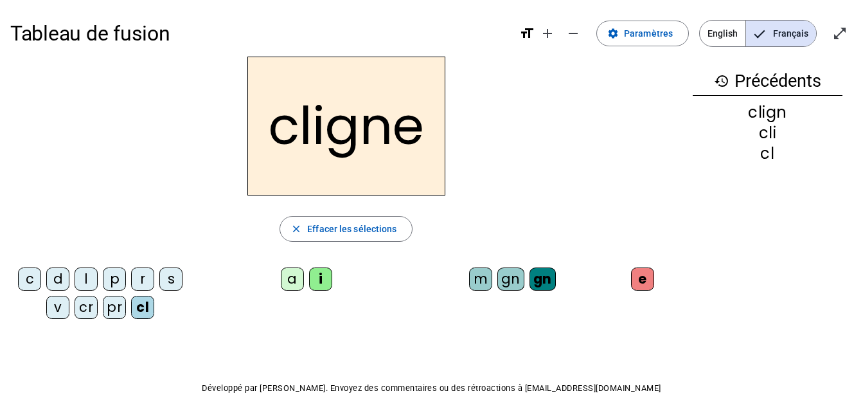
click at [164, 280] on div "s" at bounding box center [170, 278] width 23 height 23
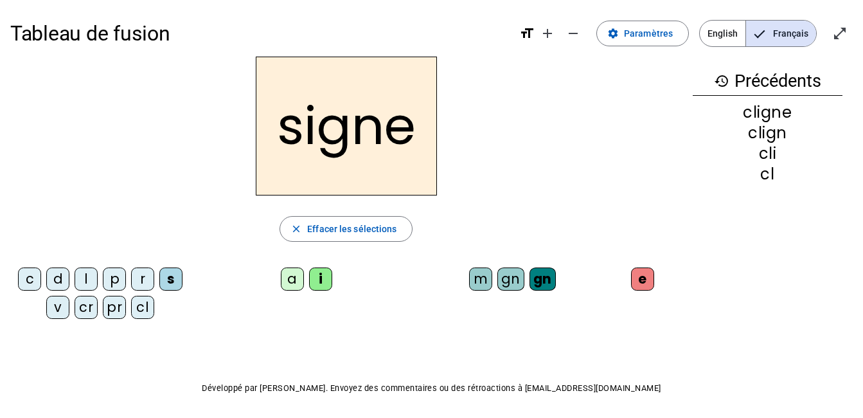
click at [60, 310] on div "v" at bounding box center [57, 307] width 23 height 23
click at [62, 281] on div "d" at bounding box center [57, 278] width 23 height 23
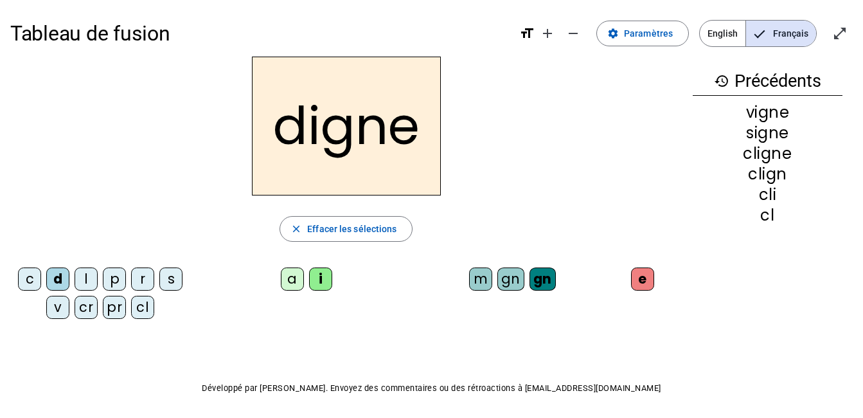
click at [91, 282] on div "l" at bounding box center [86, 278] width 23 height 23
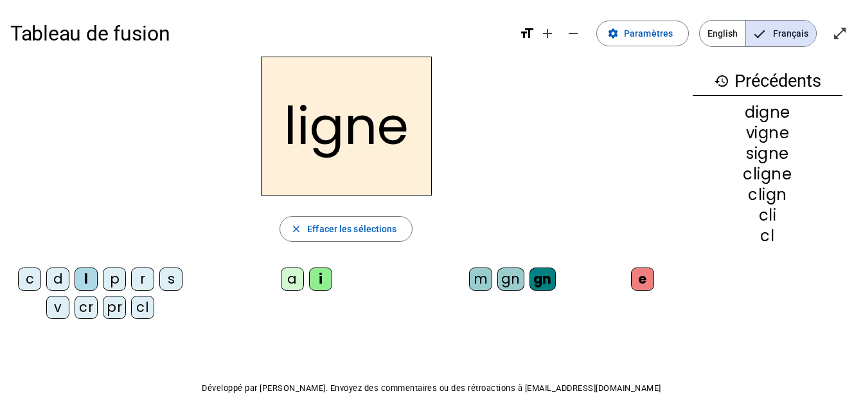
click at [472, 283] on div "m" at bounding box center [480, 278] width 23 height 23
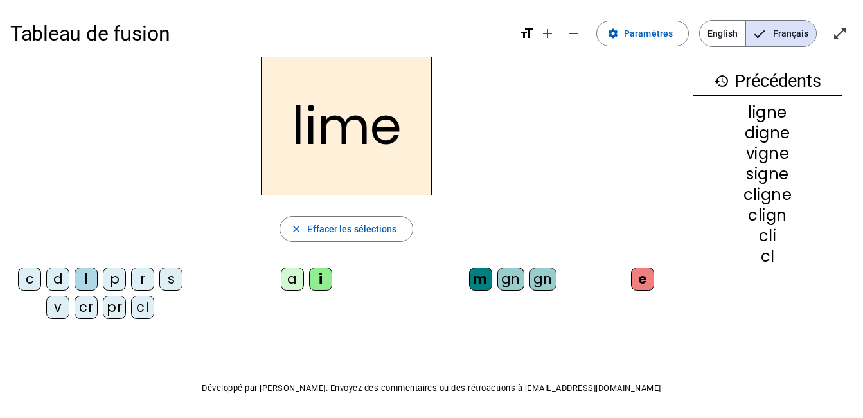
click at [288, 288] on div "a" at bounding box center [292, 278] width 23 height 23
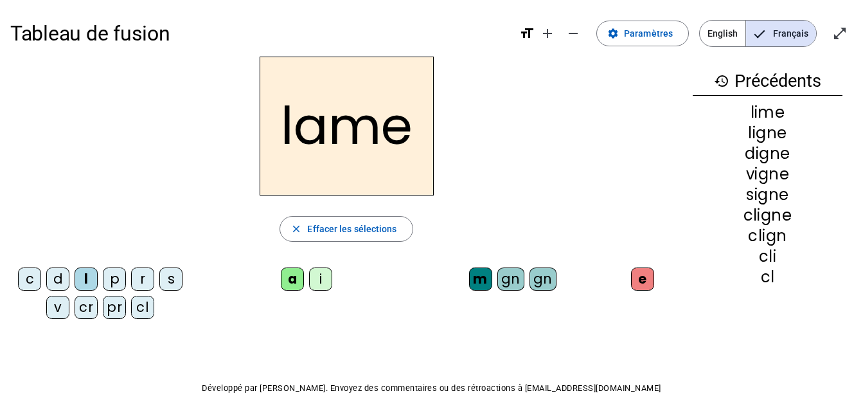
click at [146, 281] on div "r" at bounding box center [142, 278] width 23 height 23
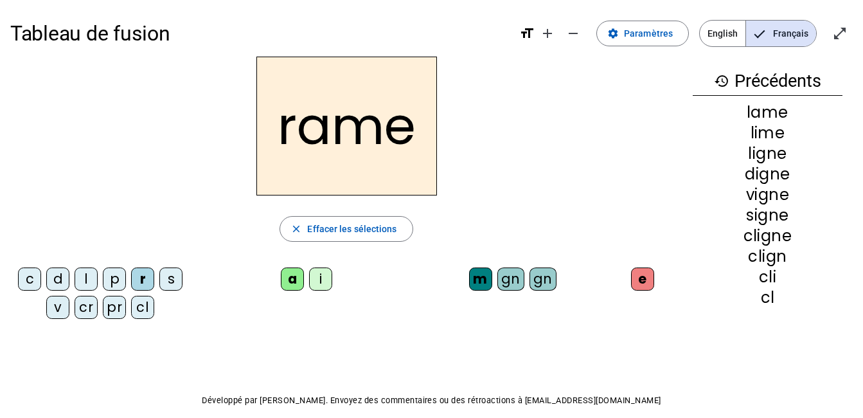
click at [326, 275] on div "i" at bounding box center [320, 278] width 23 height 23
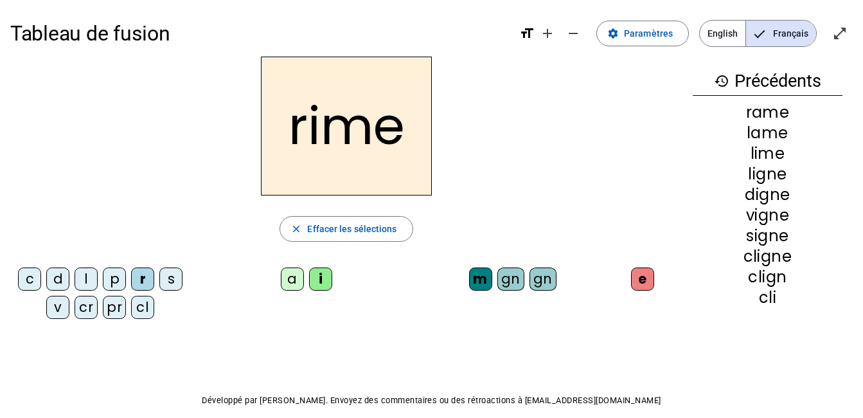
click at [118, 308] on div "pr" at bounding box center [114, 307] width 23 height 23
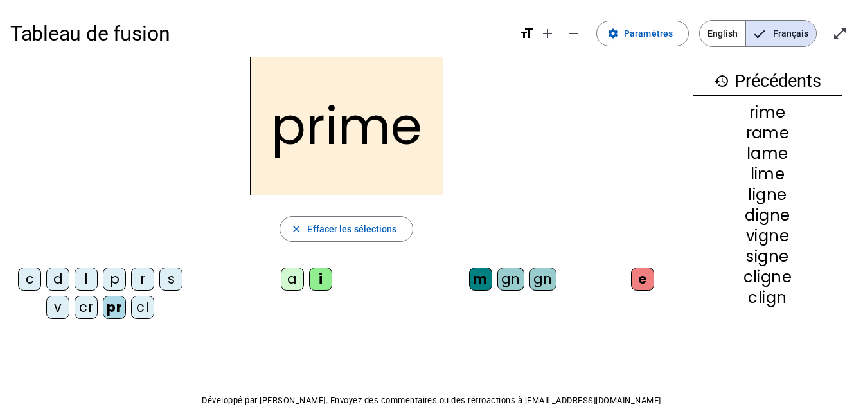
click at [86, 307] on div "cr" at bounding box center [86, 307] width 23 height 23
